Goal: Navigation & Orientation: Find specific page/section

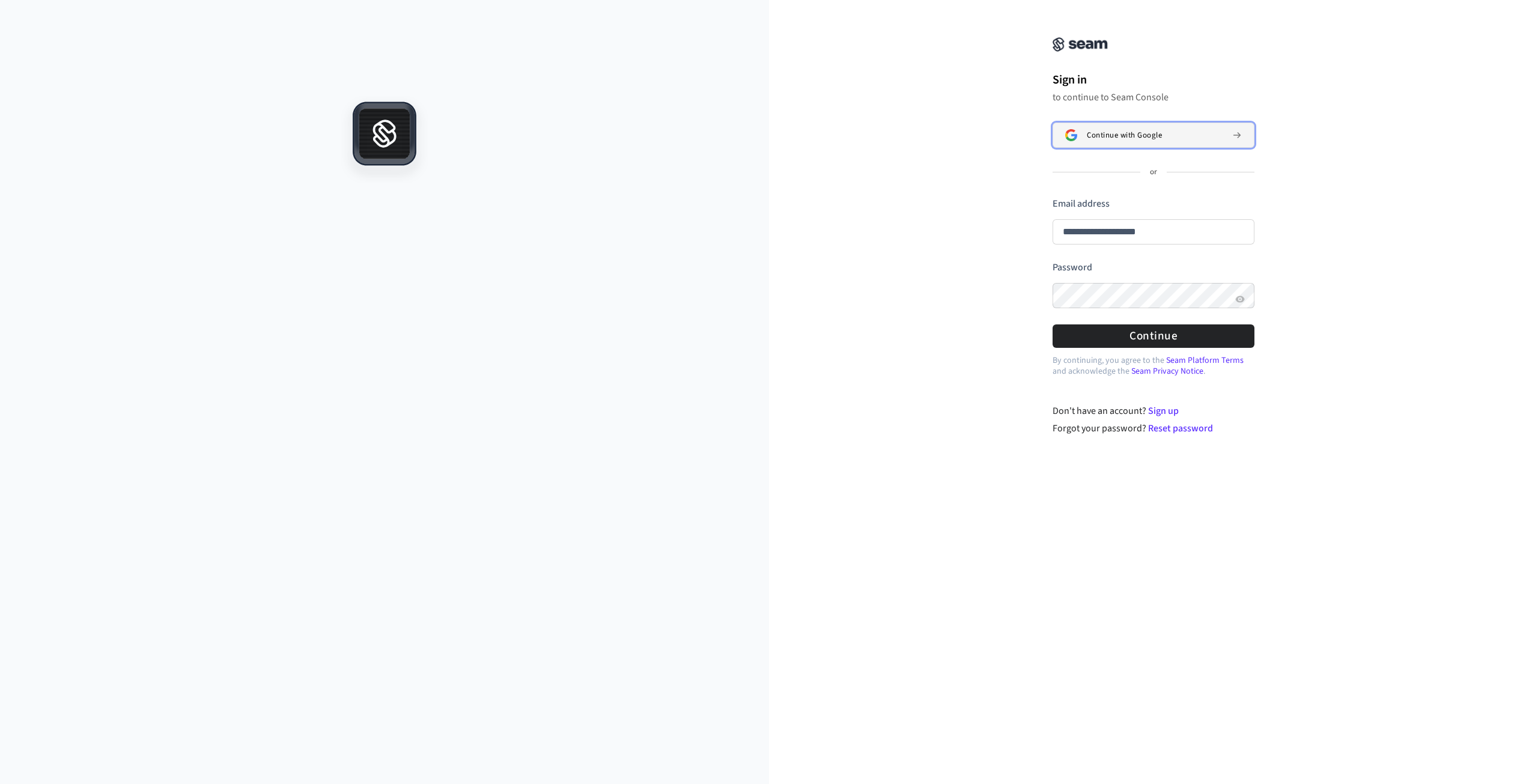
click at [1128, 135] on span "Continue with Google" at bounding box center [1124, 135] width 75 height 10
type input "**********"
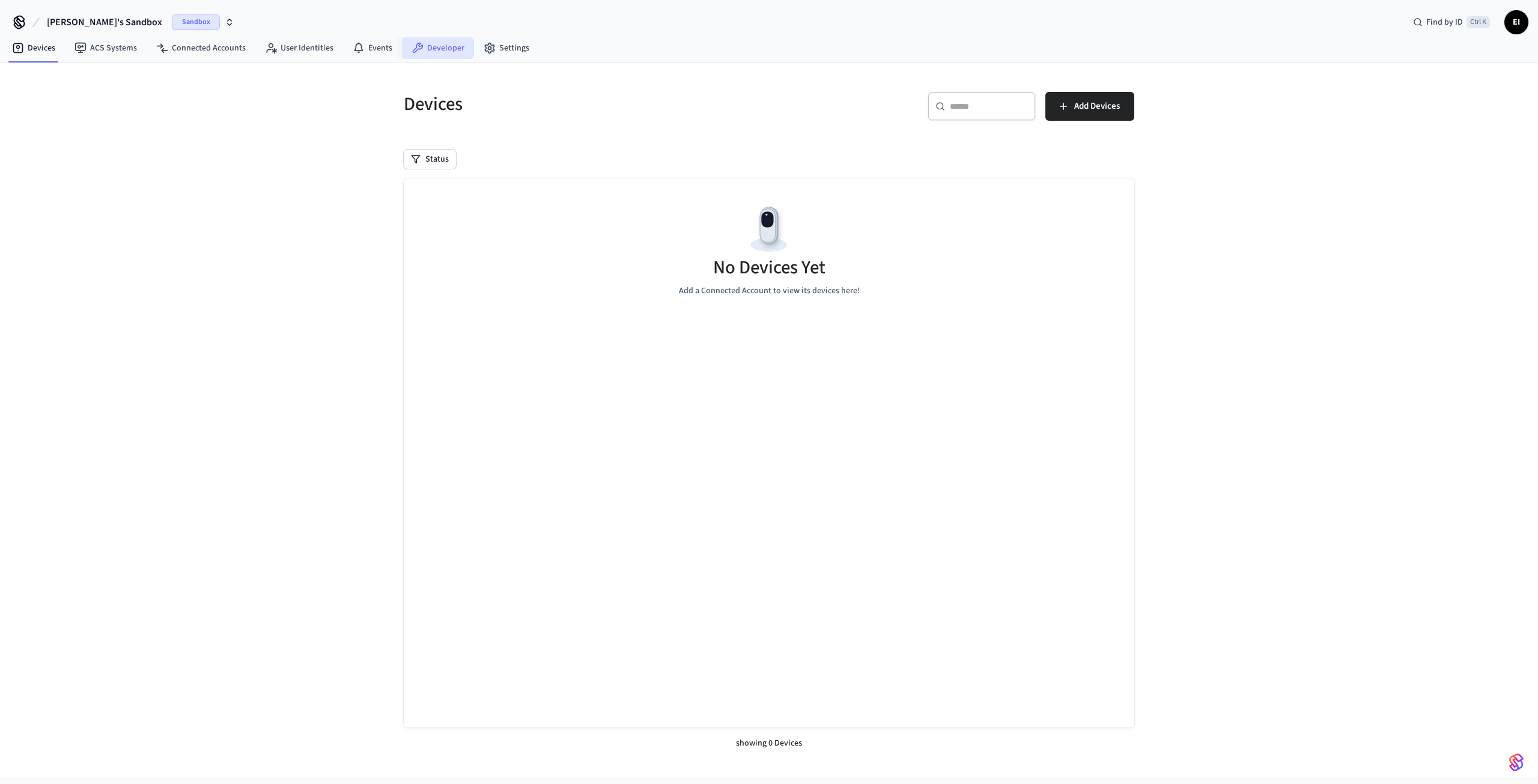
click at [434, 52] on link "Developer" at bounding box center [438, 48] width 72 height 22
